Goal: Information Seeking & Learning: Learn about a topic

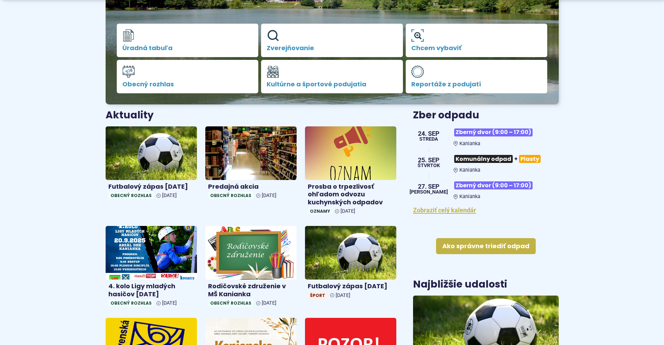
scroll to position [174, 0]
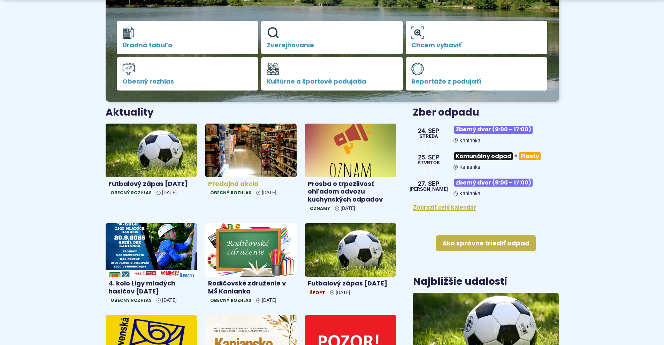
click at [234, 186] on h4 "Predajná akcia" at bounding box center [251, 184] width 86 height 8
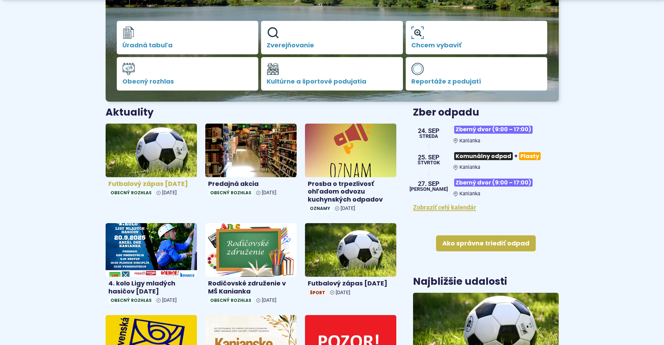
click at [125, 166] on img at bounding box center [151, 151] width 105 height 62
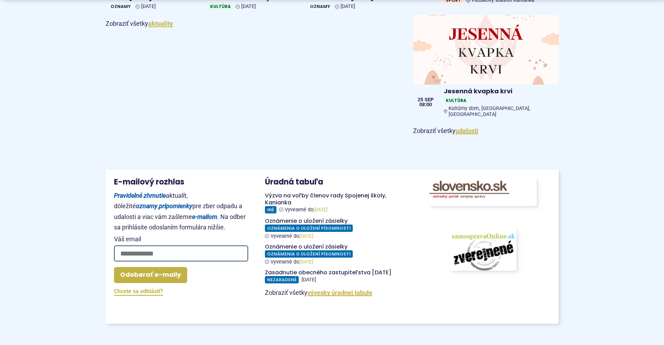
scroll to position [558, 0]
